Goal: Transaction & Acquisition: Purchase product/service

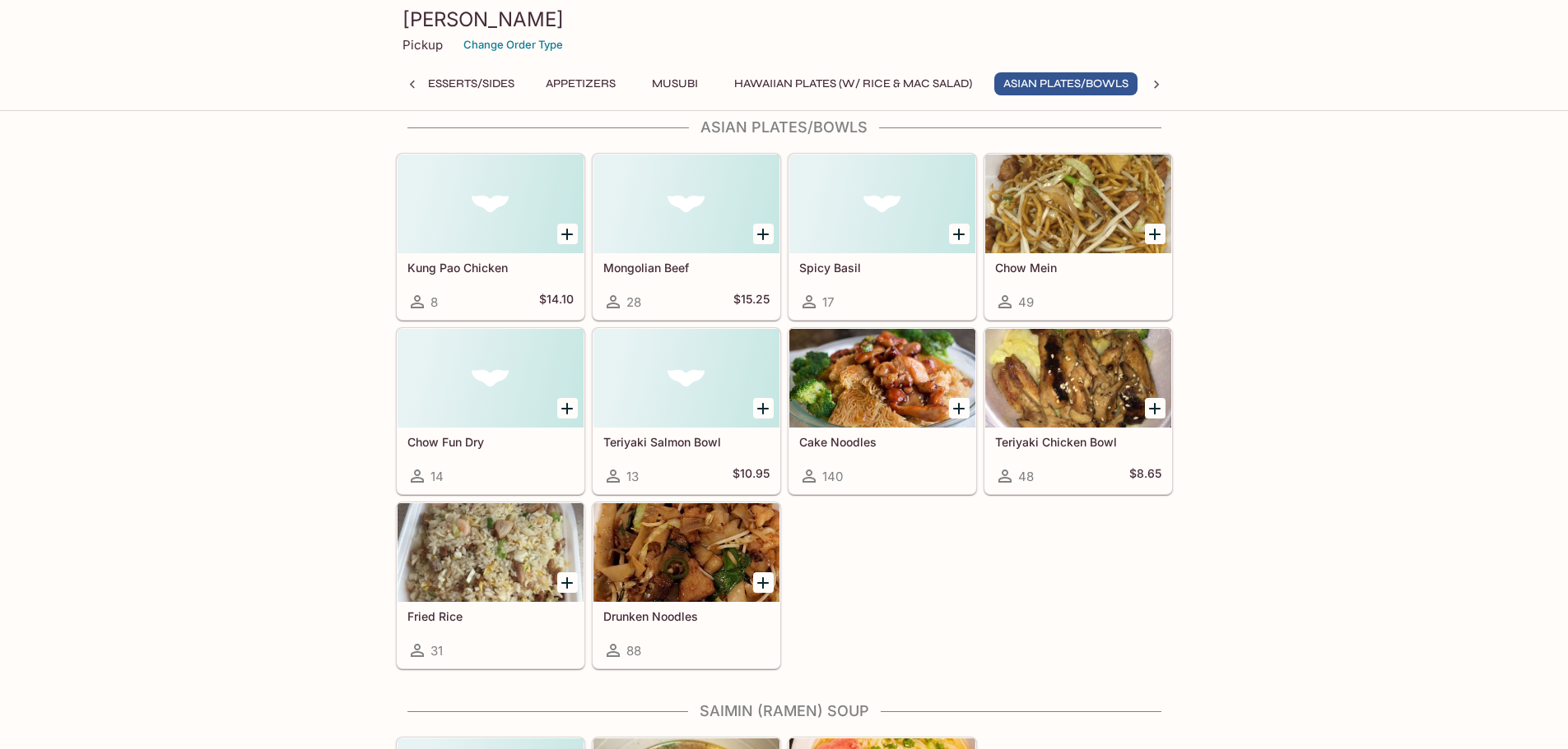
scroll to position [0, 529]
click at [575, 411] on icon "Add Chow Fun Dry" at bounding box center [567, 409] width 20 height 20
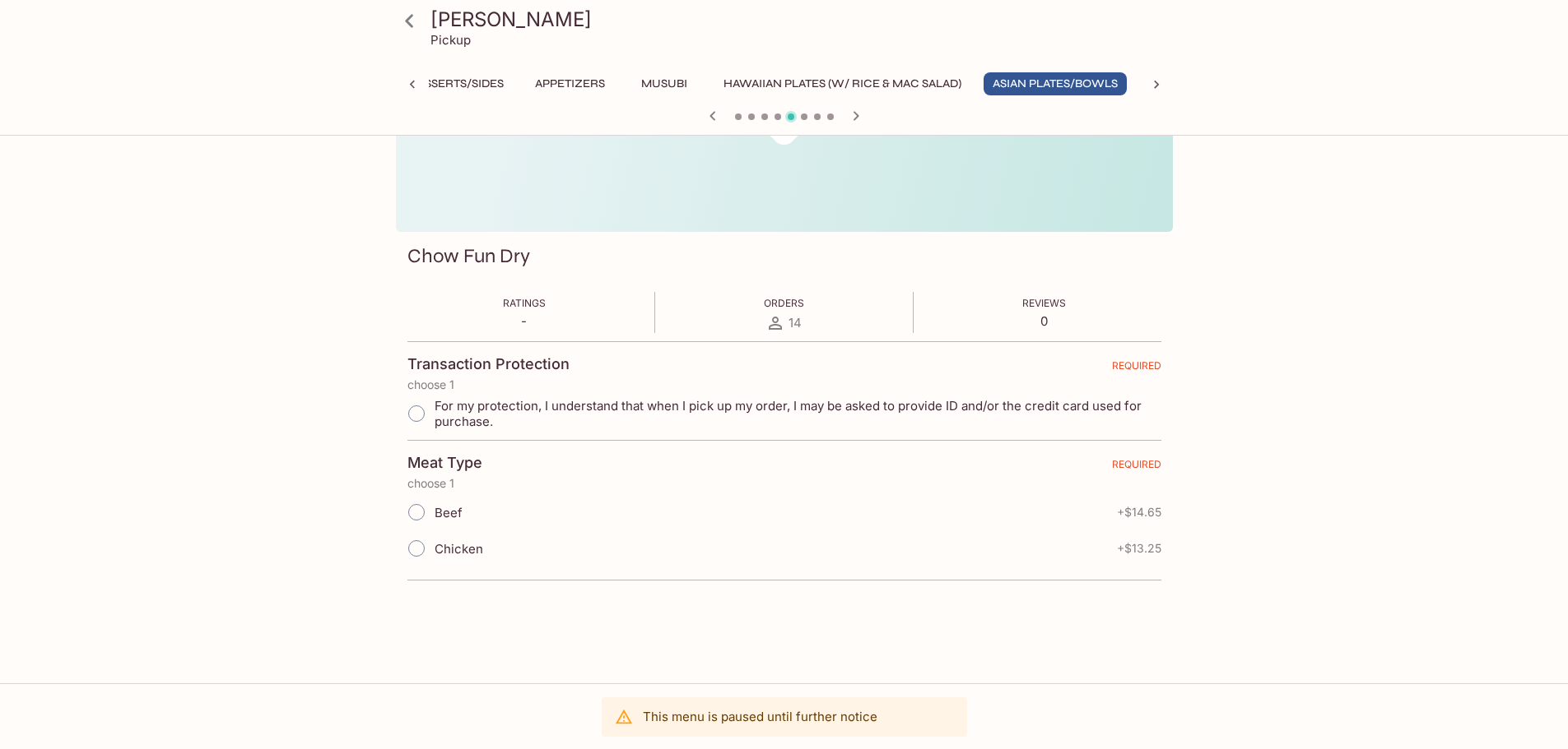
scroll to position [143, 0]
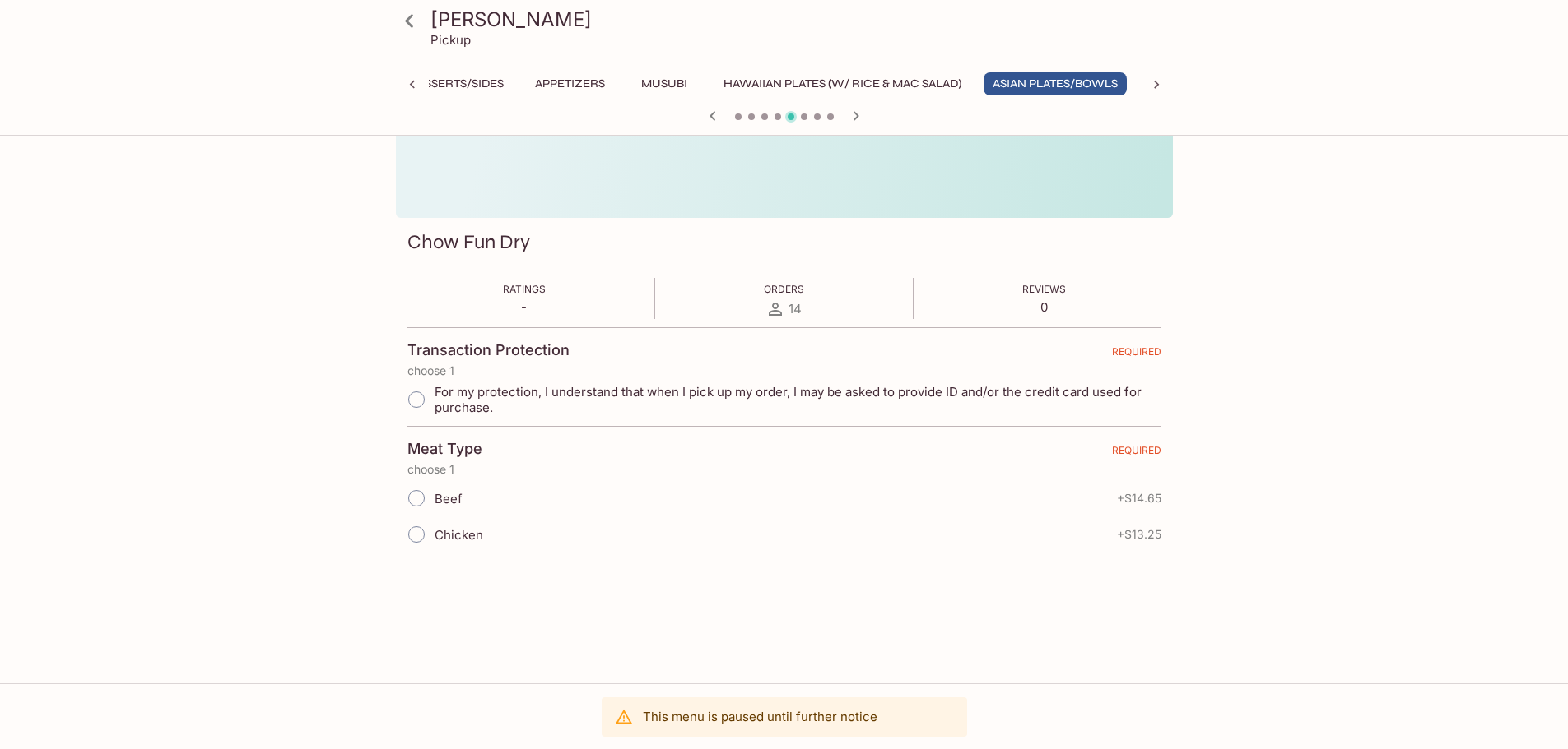
click at [486, 498] on div "Beef + $14.65" at bounding box center [784, 498] width 754 height 36
click at [405, 500] on input "Beef" at bounding box center [417, 498] width 35 height 35
radio input "true"
click at [420, 402] on input "For my protection, I understand that when I pick up my order, I may be asked to…" at bounding box center [417, 400] width 35 height 35
radio input "true"
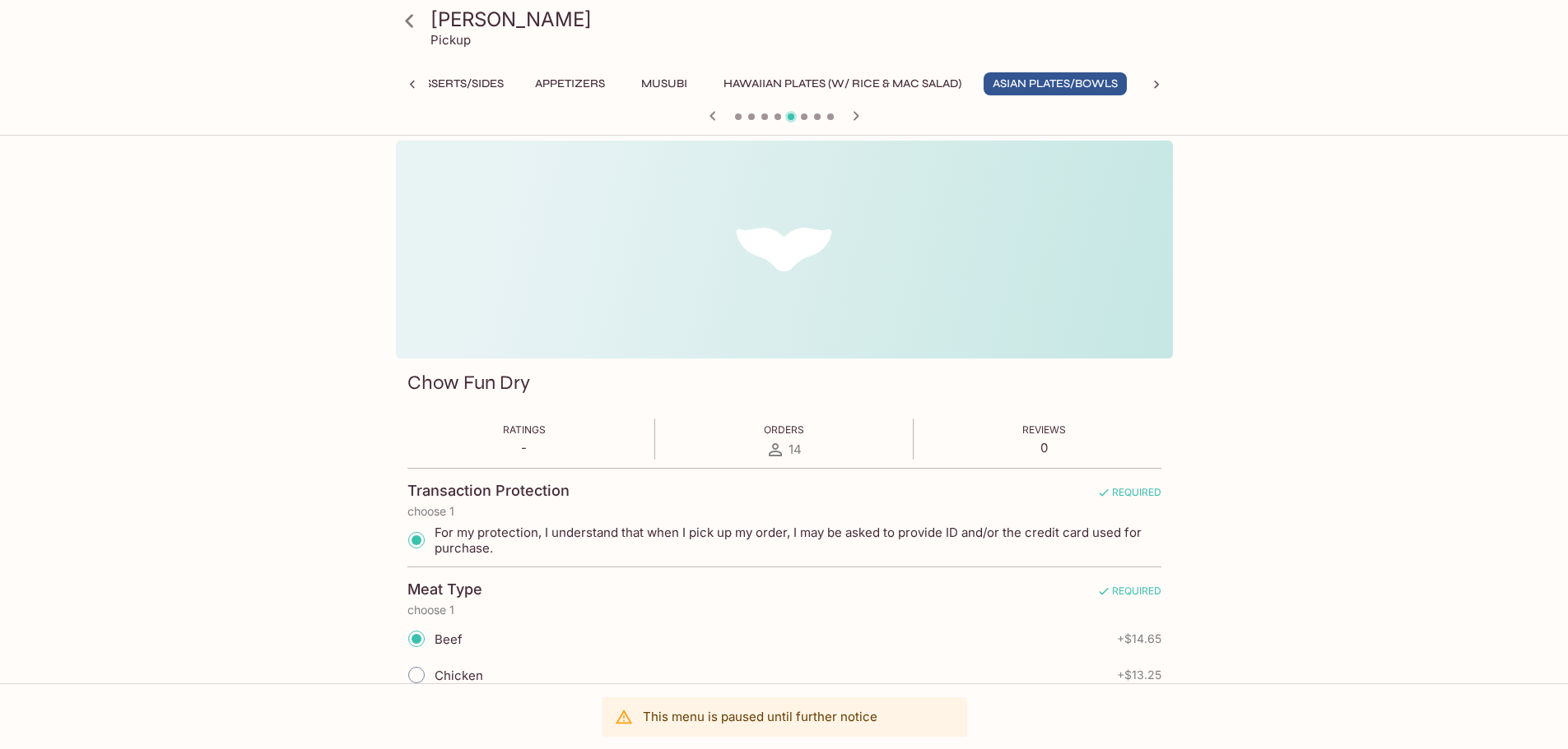
scroll to position [0, 0]
drag, startPoint x: 1323, startPoint y: 457, endPoint x: 1337, endPoint y: 431, distance: 29.5
